Goal: Check status: Check status

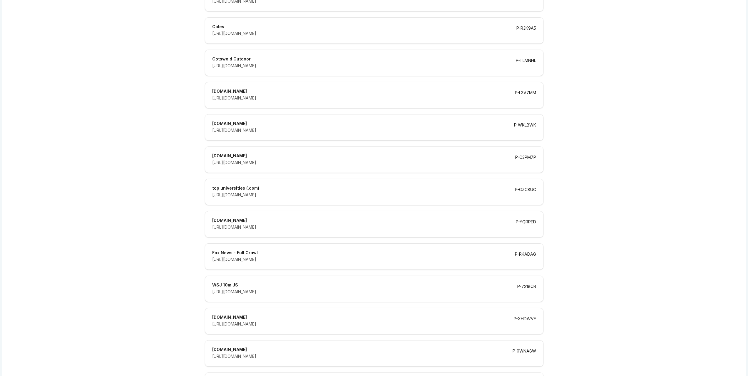
click at [383, 190] on div "top universities (.com)" at bounding box center [356, 188] width 289 height 4
